Goal: Information Seeking & Learning: Learn about a topic

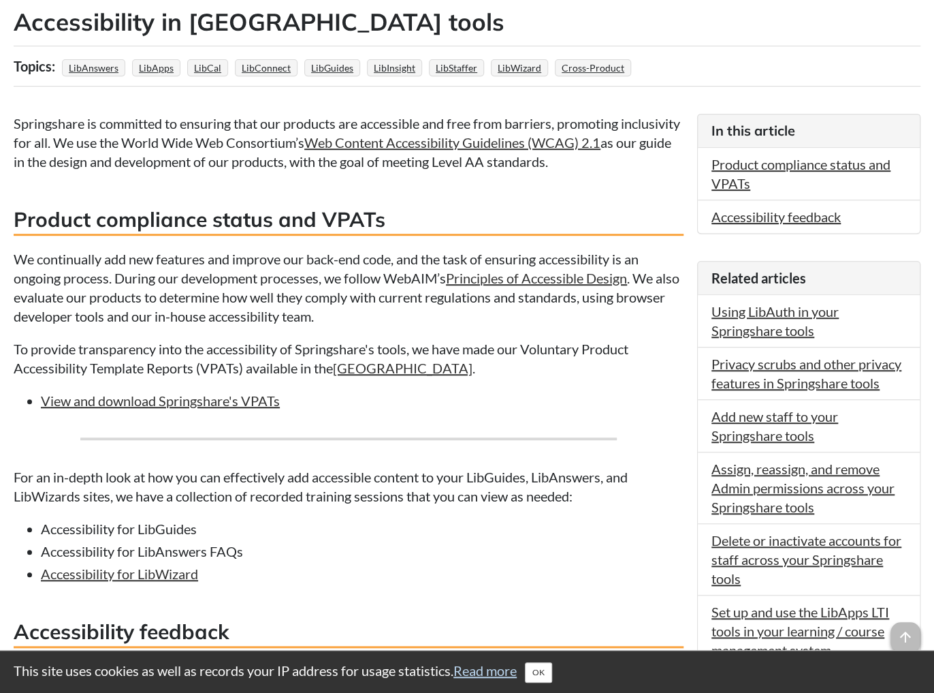
scroll to position [371, 0]
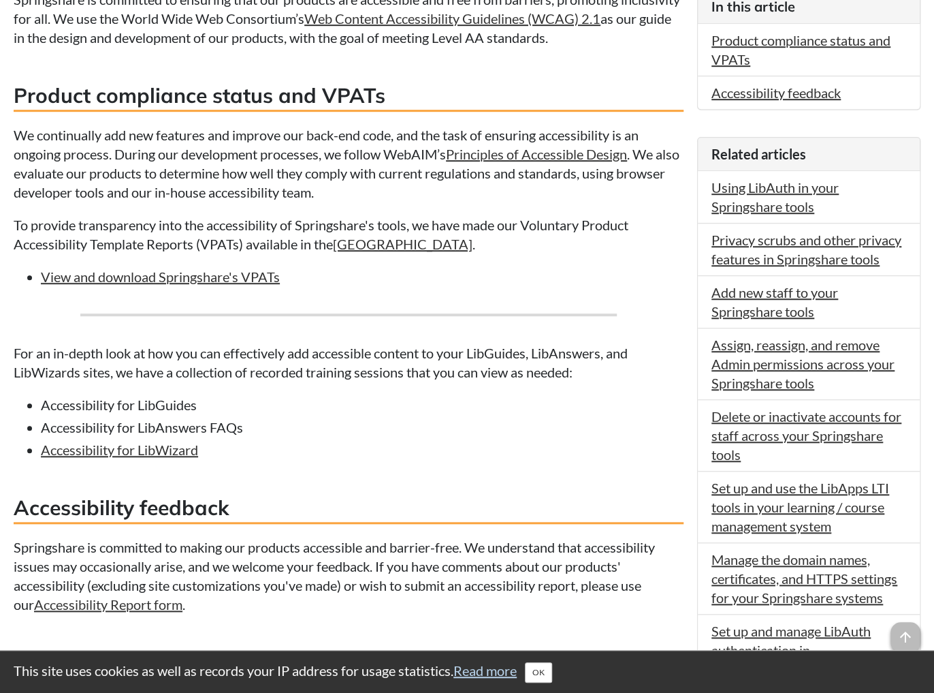
click at [61, 404] on li "Accessibility for LibGuides" at bounding box center [362, 404] width 643 height 19
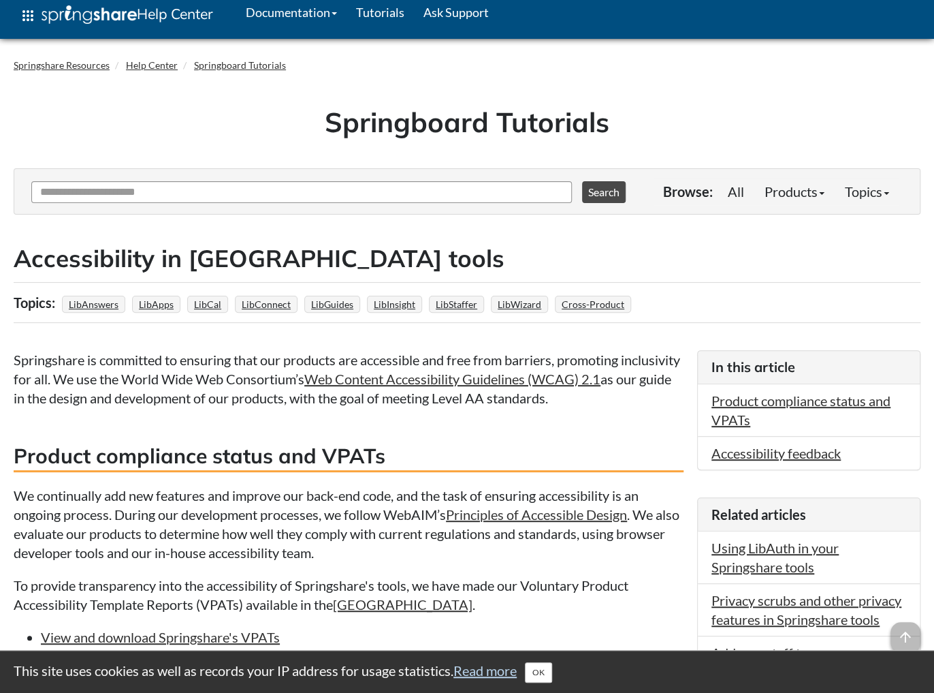
scroll to position [0, 0]
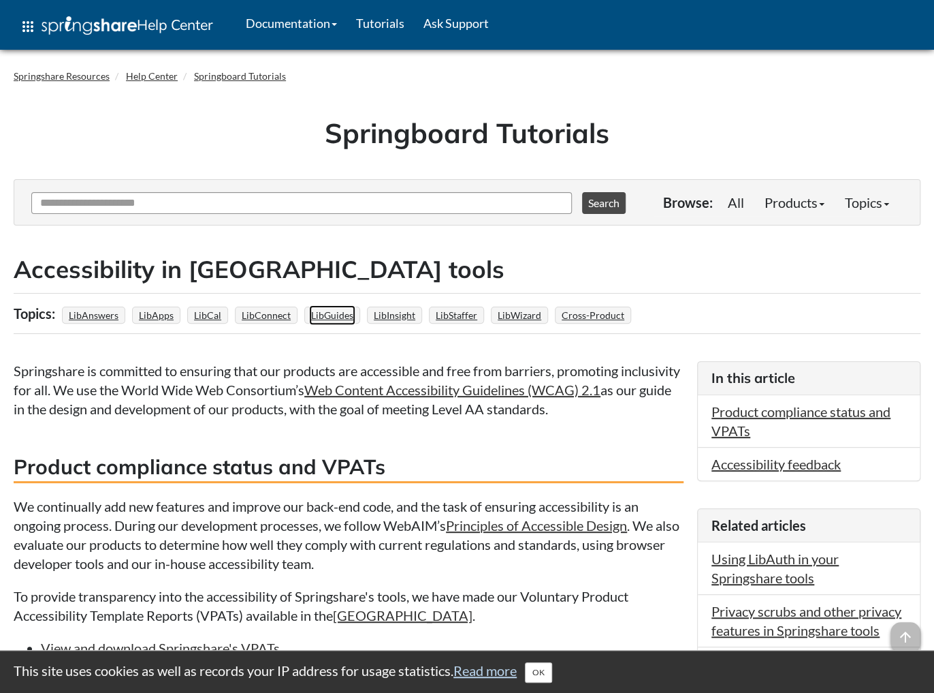
click at [327, 315] on link "LibGuides" at bounding box center [332, 315] width 46 height 20
